Goal: Information Seeking & Learning: Learn about a topic

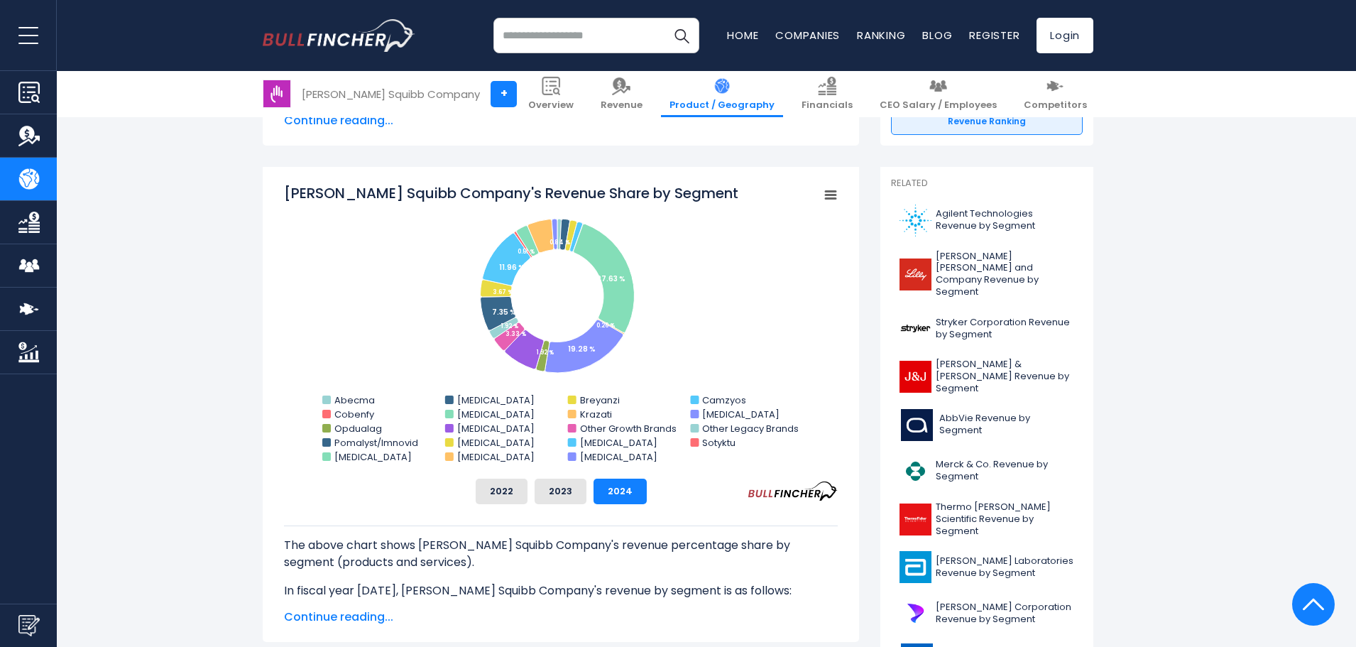
scroll to position [355, 0]
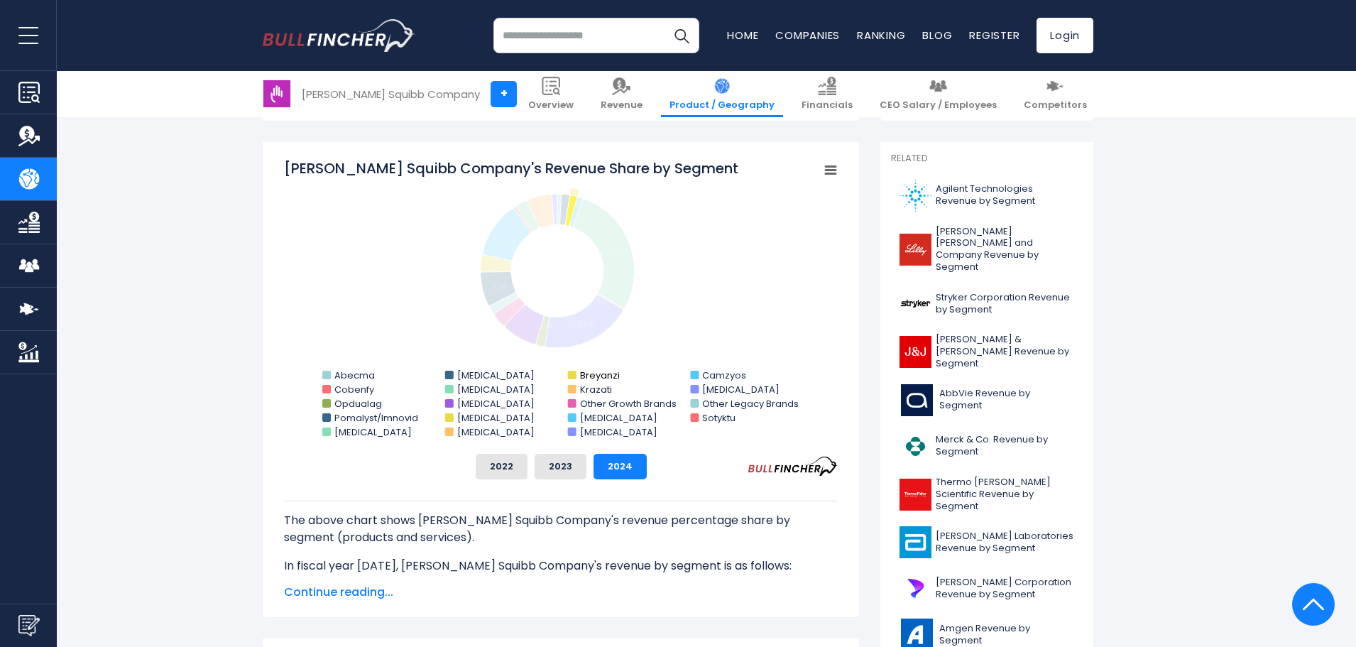
click at [571, 375] on rect "Bristol-Myers Squibb Company's Revenue Share by Segment" at bounding box center [572, 375] width 9 height 9
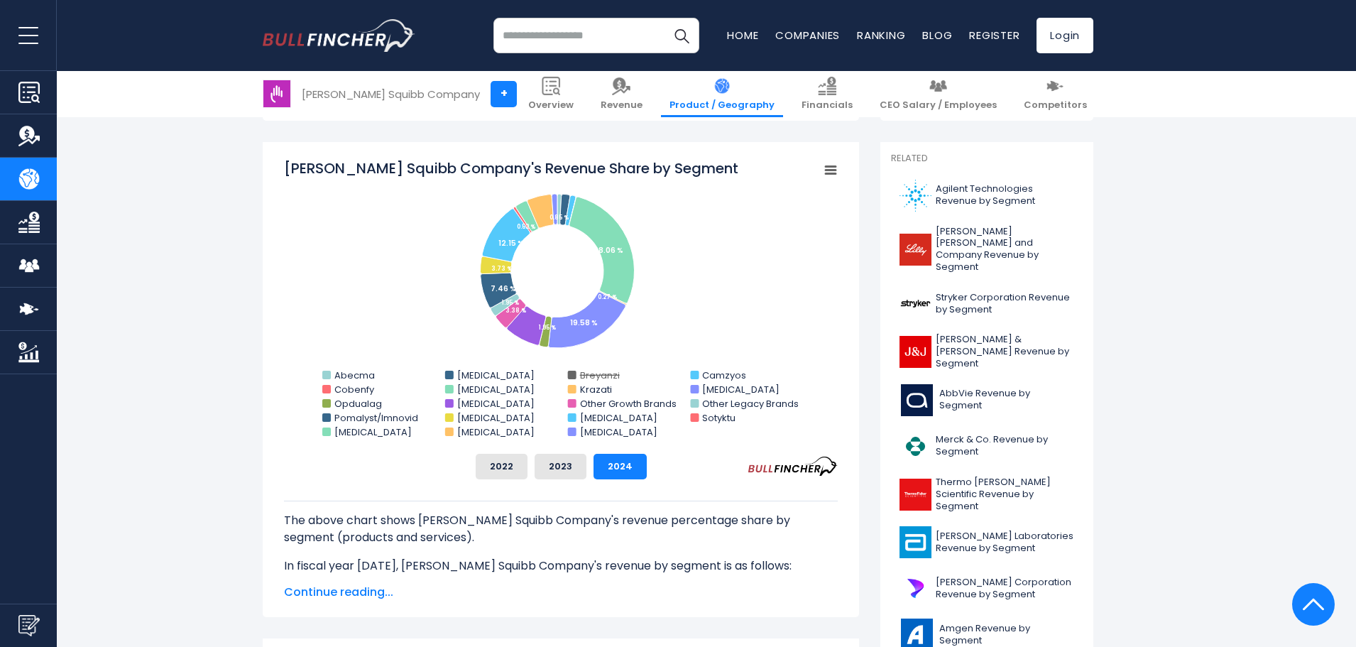
click at [571, 375] on rect "Bristol-Myers Squibb Company's Revenue Share by Segment" at bounding box center [572, 375] width 9 height 9
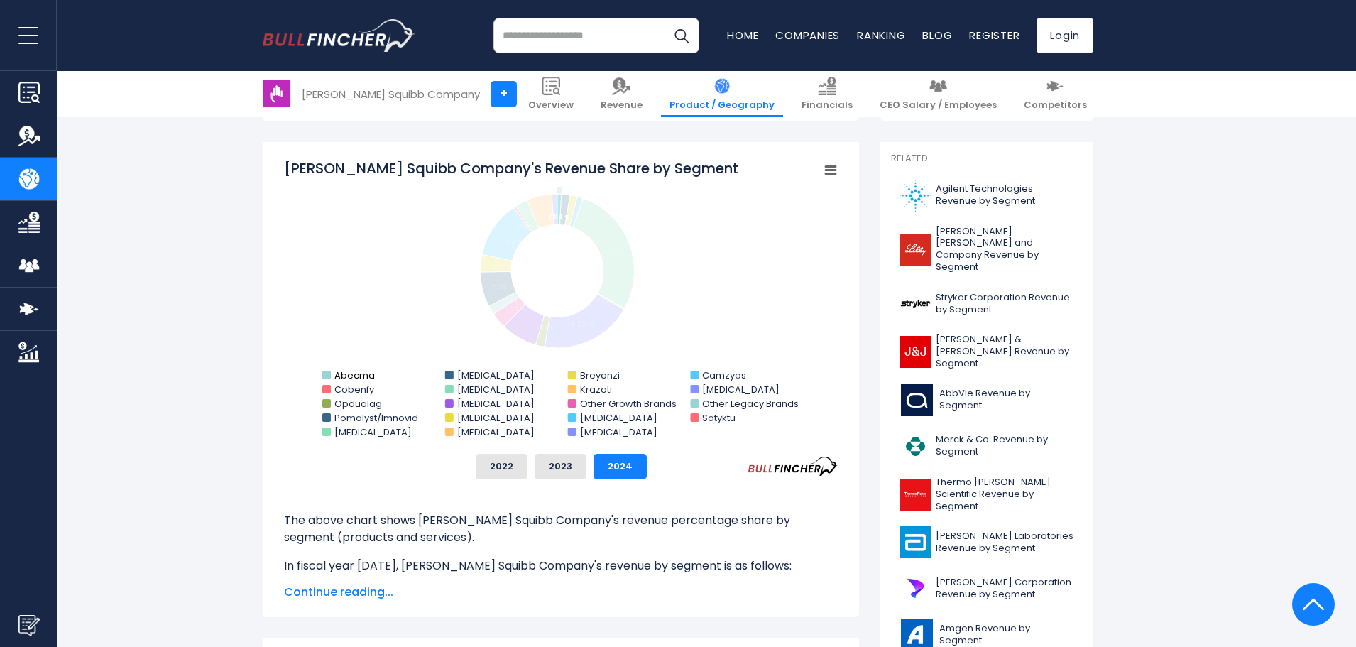
click at [339, 375] on text "Abecma" at bounding box center [354, 374] width 40 height 13
click at [338, 393] on text "Cobenfy" at bounding box center [354, 389] width 40 height 13
click at [339, 404] on text "Opdualag" at bounding box center [358, 403] width 48 height 13
click at [339, 413] on text "Pomalyst/Imnovid" at bounding box center [376, 417] width 84 height 13
click at [343, 432] on text "[MEDICAL_DATA]" at bounding box center [372, 431] width 77 height 13
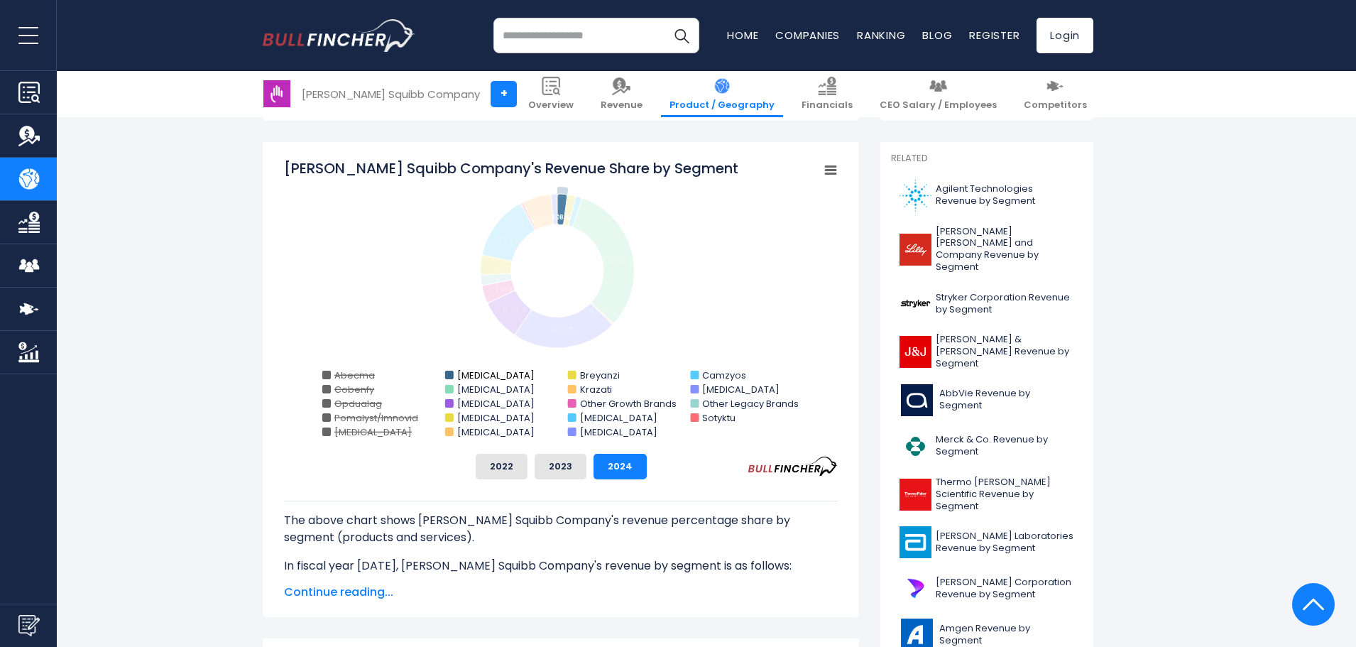
click at [471, 368] on text "[MEDICAL_DATA]" at bounding box center [495, 374] width 77 height 13
click at [468, 390] on text "[MEDICAL_DATA]" at bounding box center [495, 389] width 77 height 13
click at [466, 403] on text "[MEDICAL_DATA]" at bounding box center [495, 403] width 77 height 13
click at [466, 419] on text "[MEDICAL_DATA]" at bounding box center [495, 417] width 77 height 13
click at [466, 427] on text "[MEDICAL_DATA]" at bounding box center [495, 431] width 77 height 13
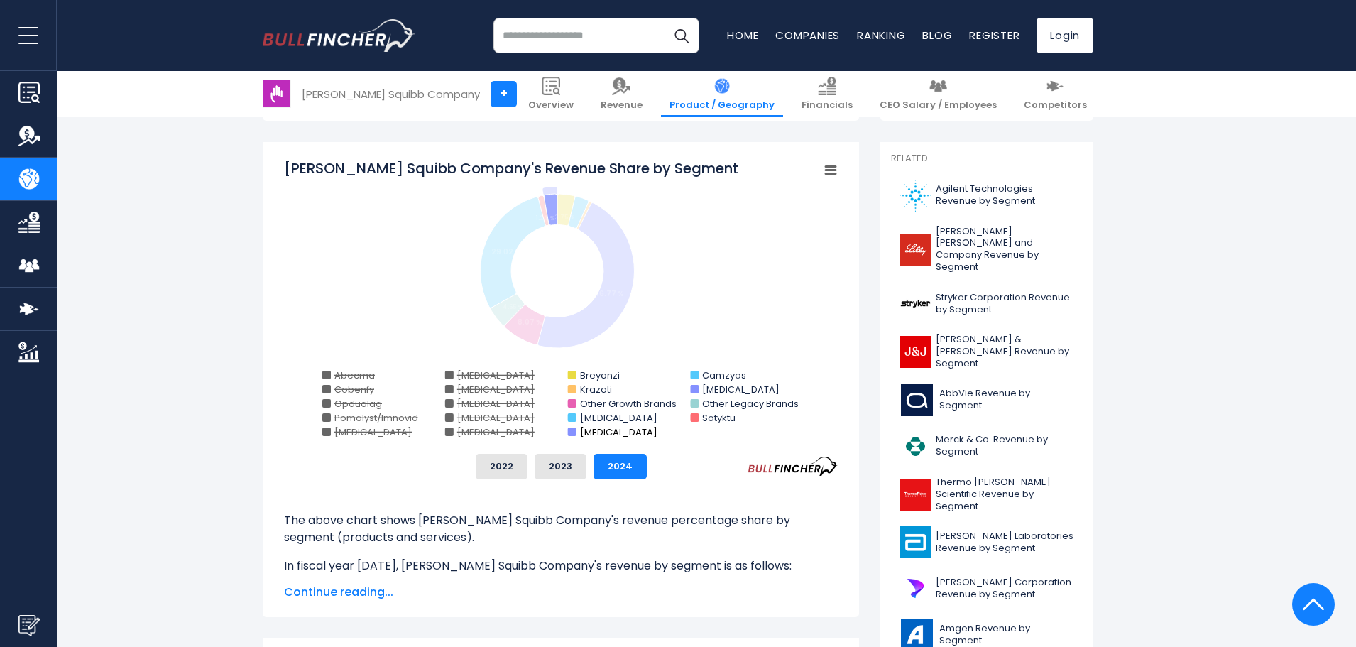
click at [581, 431] on text "[MEDICAL_DATA]" at bounding box center [618, 431] width 77 height 13
click at [590, 415] on text "[MEDICAL_DATA]" at bounding box center [618, 417] width 77 height 13
click at [589, 402] on text "Other Growth Brands" at bounding box center [628, 403] width 97 height 13
click at [587, 386] on text "Krazati" at bounding box center [596, 389] width 32 height 13
click at [732, 371] on text "Camzyos" at bounding box center [724, 374] width 44 height 13
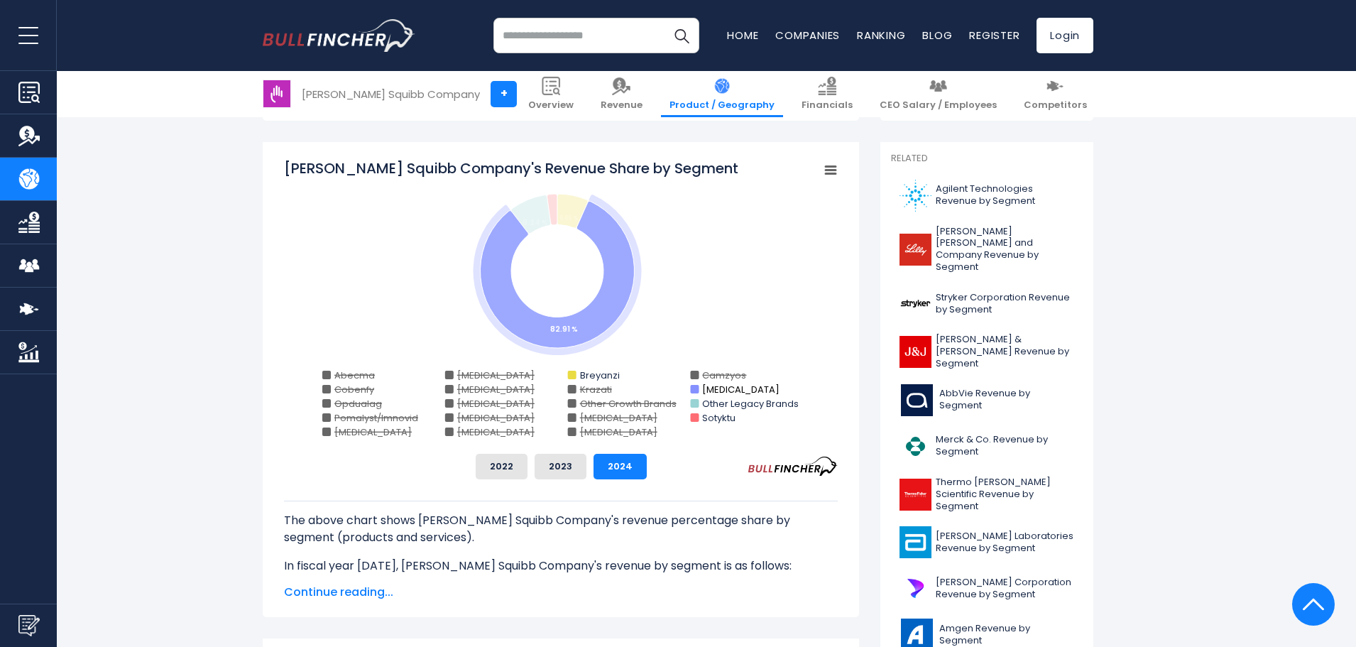
click at [730, 385] on text "[MEDICAL_DATA]" at bounding box center [740, 389] width 77 height 13
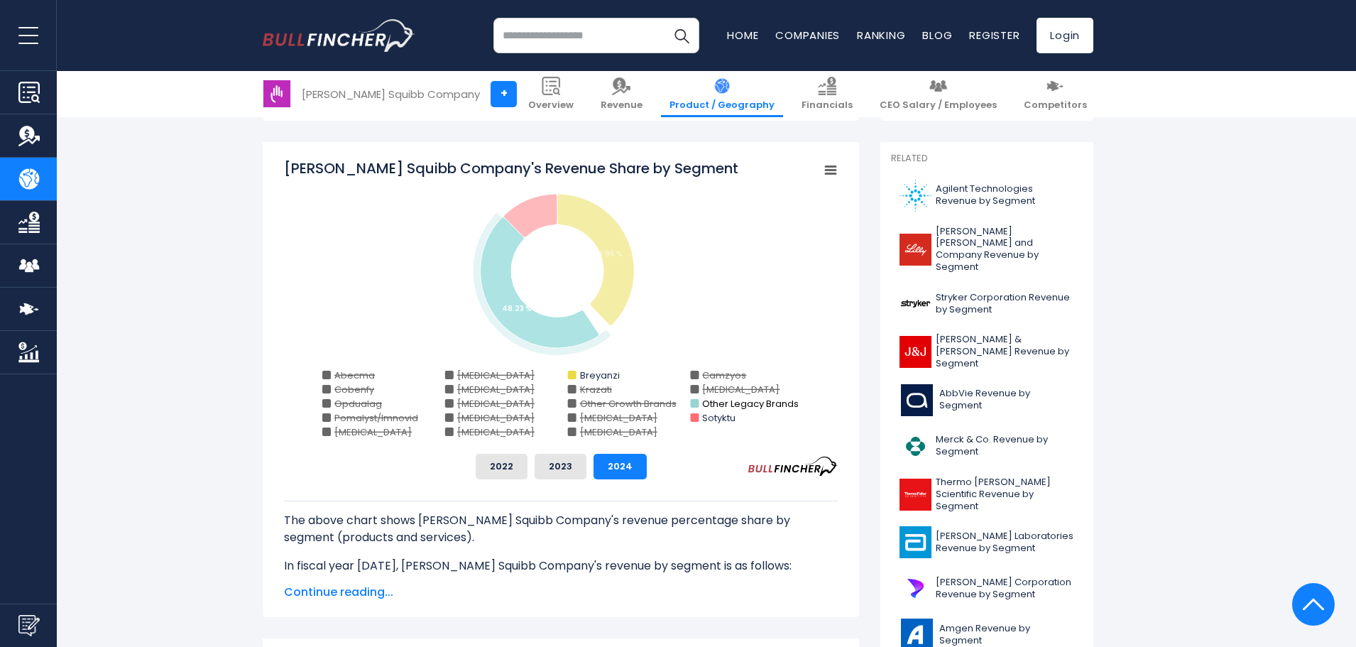
click at [728, 404] on text "Other Legacy Brands" at bounding box center [750, 403] width 97 height 13
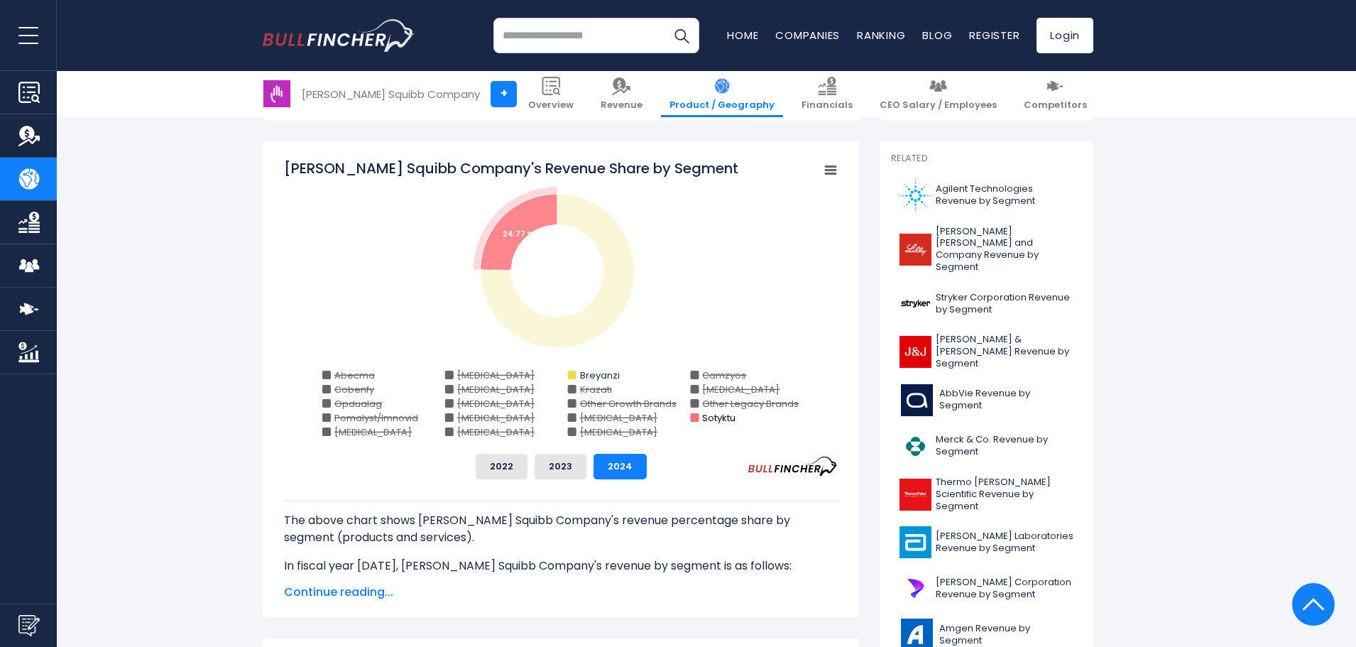
click at [724, 415] on text "Sotyktu" at bounding box center [718, 417] width 33 height 13
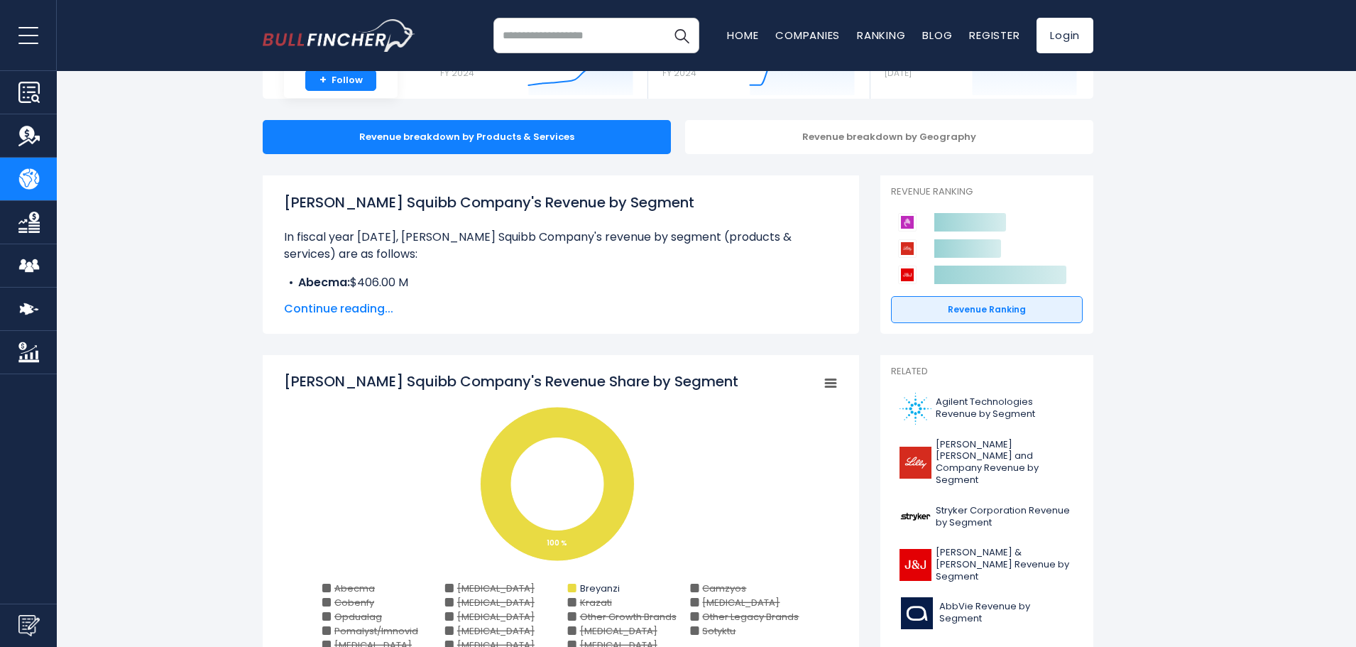
scroll to position [0, 0]
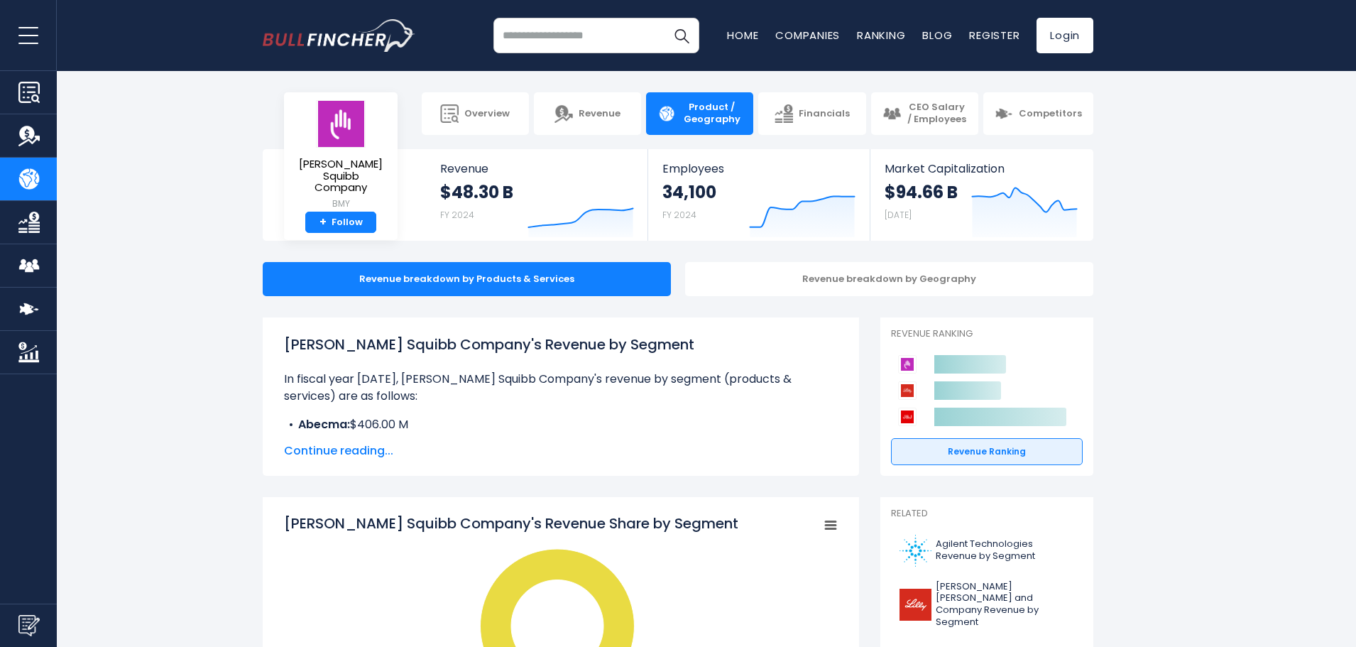
click at [323, 448] on span "Continue reading..." at bounding box center [561, 450] width 554 height 17
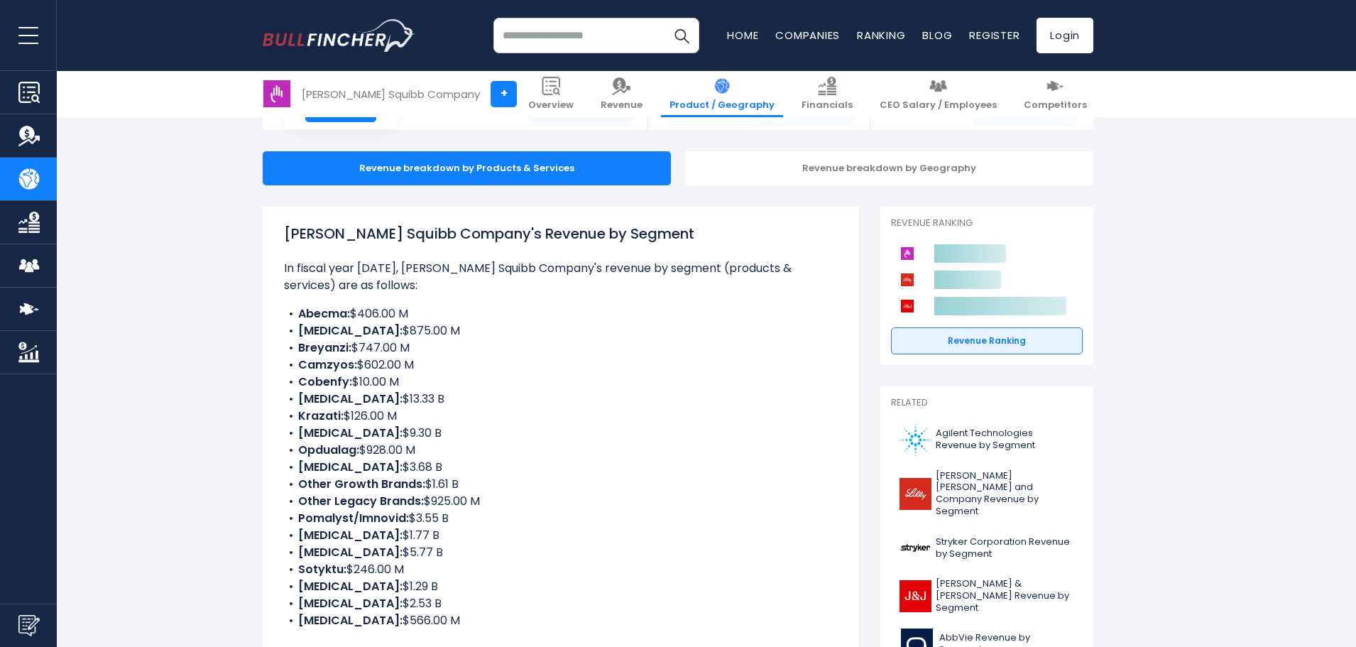
scroll to position [142, 0]
